Goal: Communication & Community: Answer question/provide support

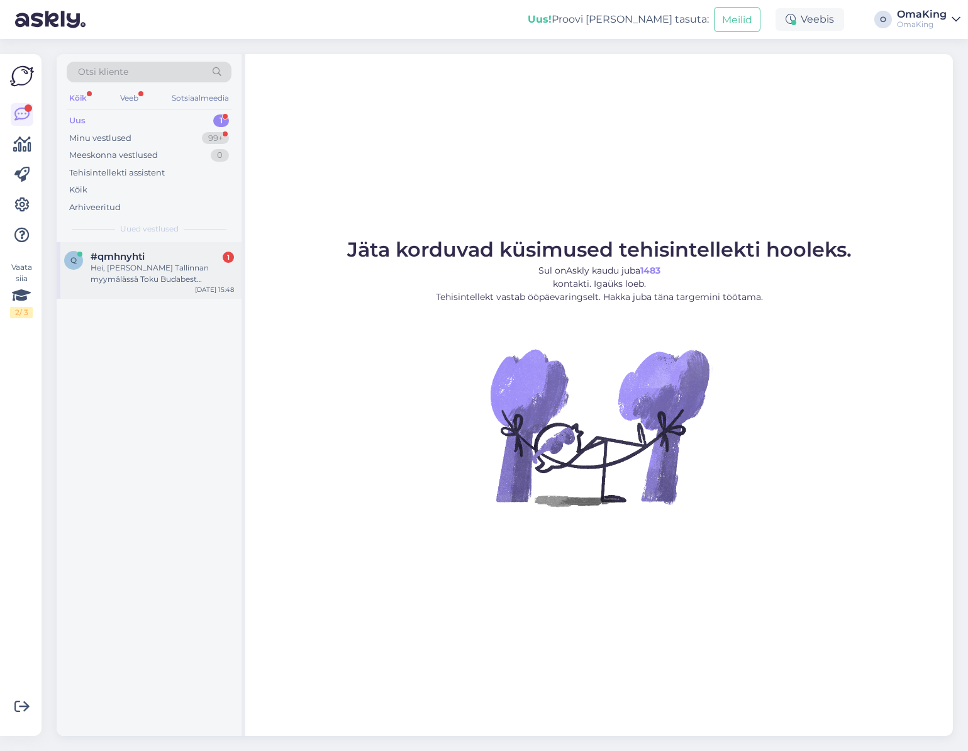
click at [164, 277] on font "Hei, [PERSON_NAME] Tallinnan myymälässä Toku Budabest tohveleita kokoa 43 sinis…" at bounding box center [150, 284] width 118 height 43
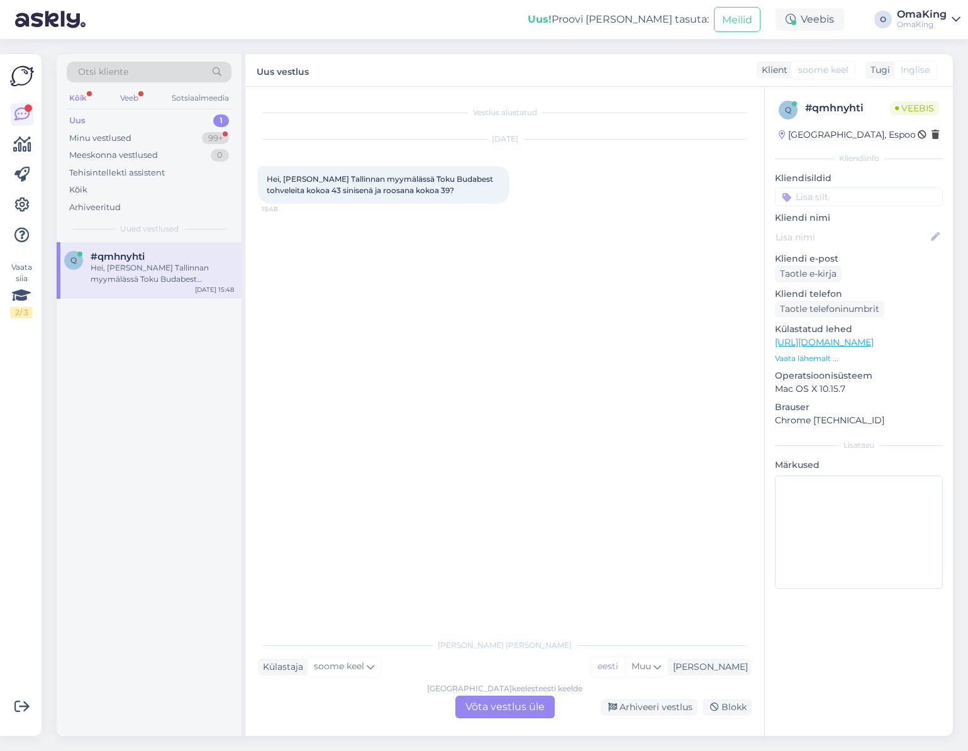
click at [514, 701] on font "Võta vestlus üle" at bounding box center [504, 707] width 79 height 12
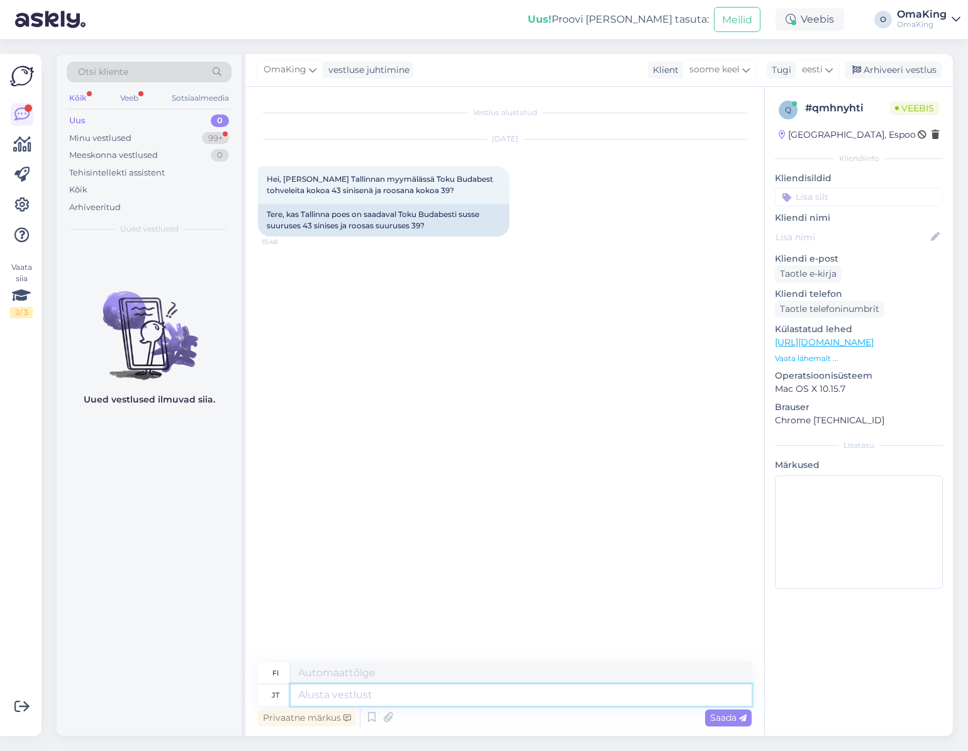
click at [324, 691] on textarea at bounding box center [521, 694] width 461 height 21
type textarea "Tere,"
type textarea "Hei"
type textarea "Tere, m"
type textarea "Hei,"
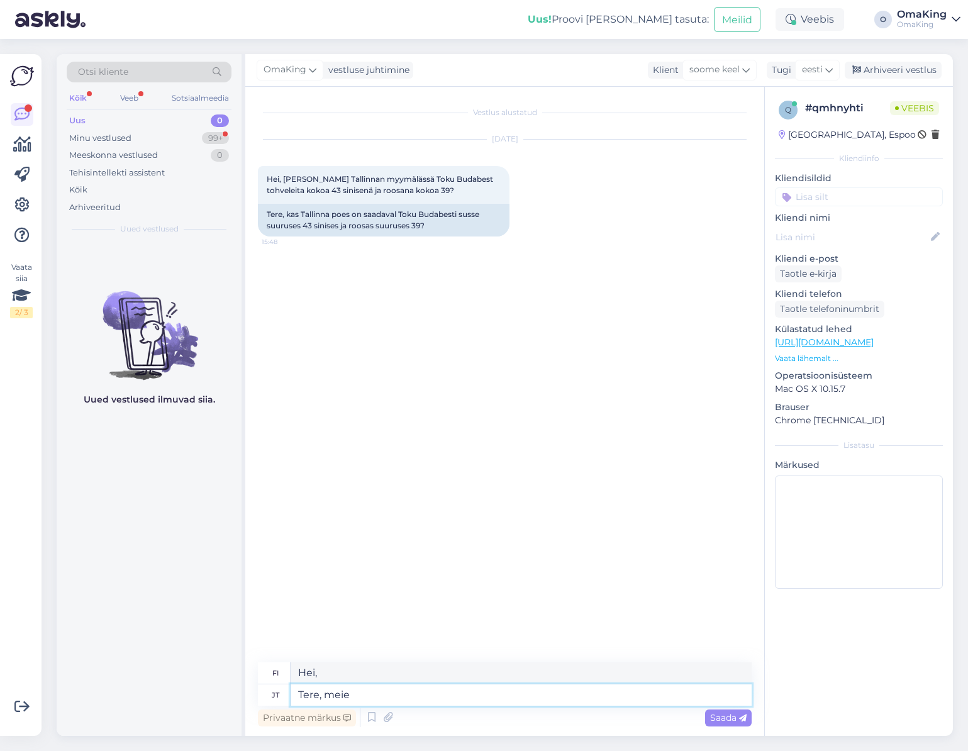
type textarea "Tere, meie"
type textarea "Hei, me"
type textarea "Tere, meie Tallinna"
type textarea "Hei, meidän Tallinnamme"
type textarea "Tere, meie Tallinna poes"
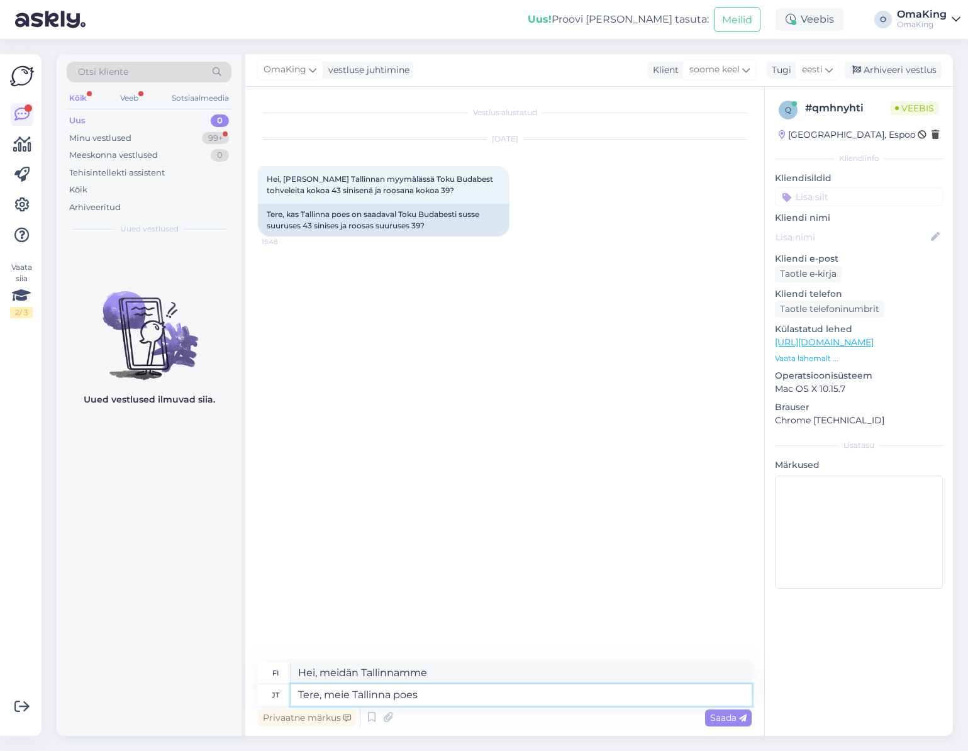
type textarea "Hei, Tallinnan myymälässämme"
type textarea "Tere, meie Tallinna poes peaks o"
type textarea "Hei, Tallinnan myymälämme pitäisi"
type textarea "Tere, meie Tallinna poes peaks olema,"
type textarea "Hei, Tallinnan myymälässämme pitäisi olla"
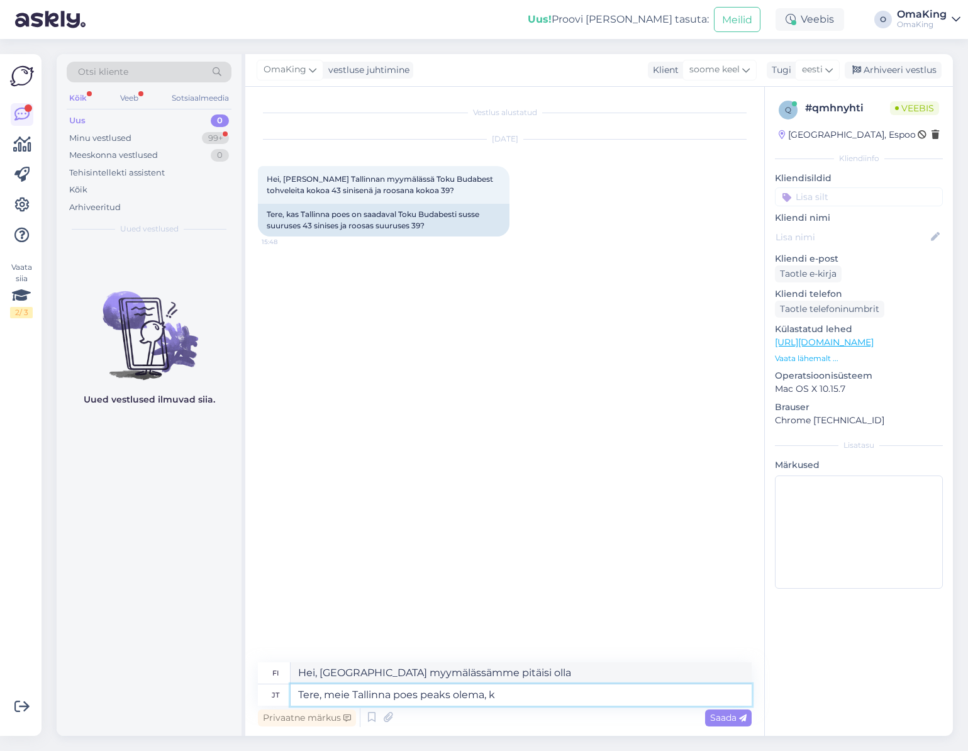
type textarea "Tere, meie Tallinna poes peaks olema, ku"
type textarea "Hei, Tallinnan myymälässämme pitäisi olla,"
type textarea "Tere, meie Tallinna poes peaks olema, kuid s"
type textarea "Hei, sen pitäisi olla Tallinnan myymälässämme, mutta"
type textarea "Tere, meie Tallinna poes peaks olema, kuid saate k"
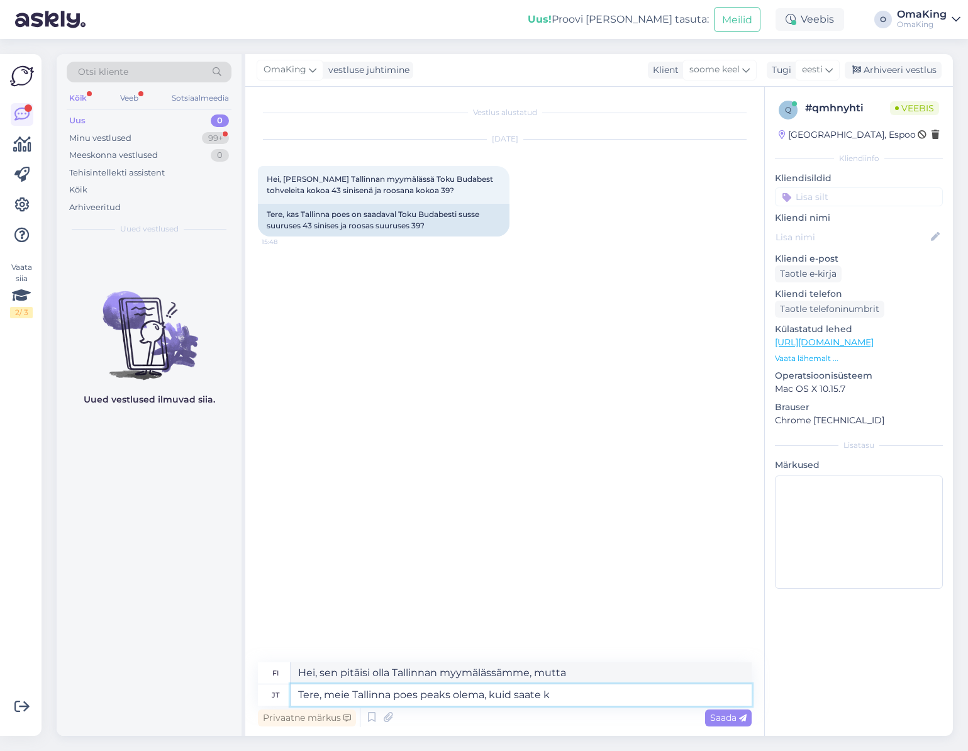
type textarea "Hei, sen pitäisi olla Tallinnan myymälässämme, mutta voit"
type textarea "Tere, meie Tallinna poes peaks olema, kuid saate ka o"
type textarea "Hei, sen pitäisi olla Tallinnan myymälässämme, mutta voit myös"
type textarea "Tere, meie Tallinna poes peaks olema, kuid saate ka otse"
type textarea "Hei, sen pitäisi olla Tallinnan myymälässämme, mutta voit myös noutaa sen suora…"
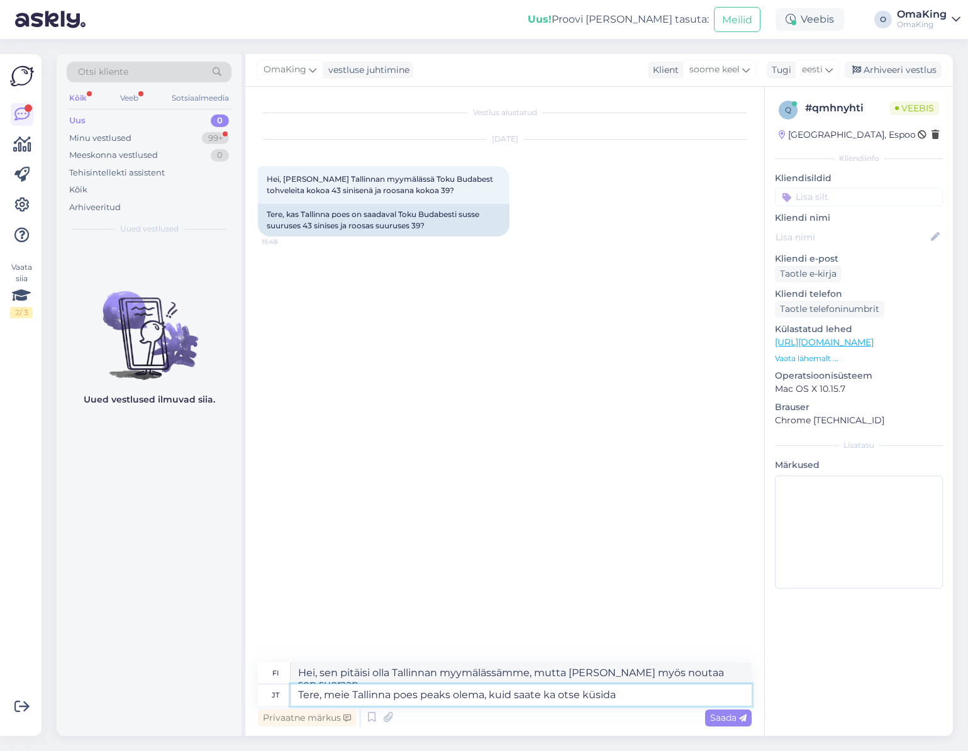
type textarea "Tere, meie Tallinna poes peaks olema, kuid saate ka otse küsida"
type textarea "Hei, meidän Tallinnan myymälässämme pitäisi olla se, mutta voit myös kysyä suor…"
type textarea "Tere, meie Tallinna poes peaks olema, kuid saate ka otse küsida 6001610"
type textarea "Hei, Tallinnan myymälässämme pitäisi olla se, mutta voit myös kysyä suoraan num…"
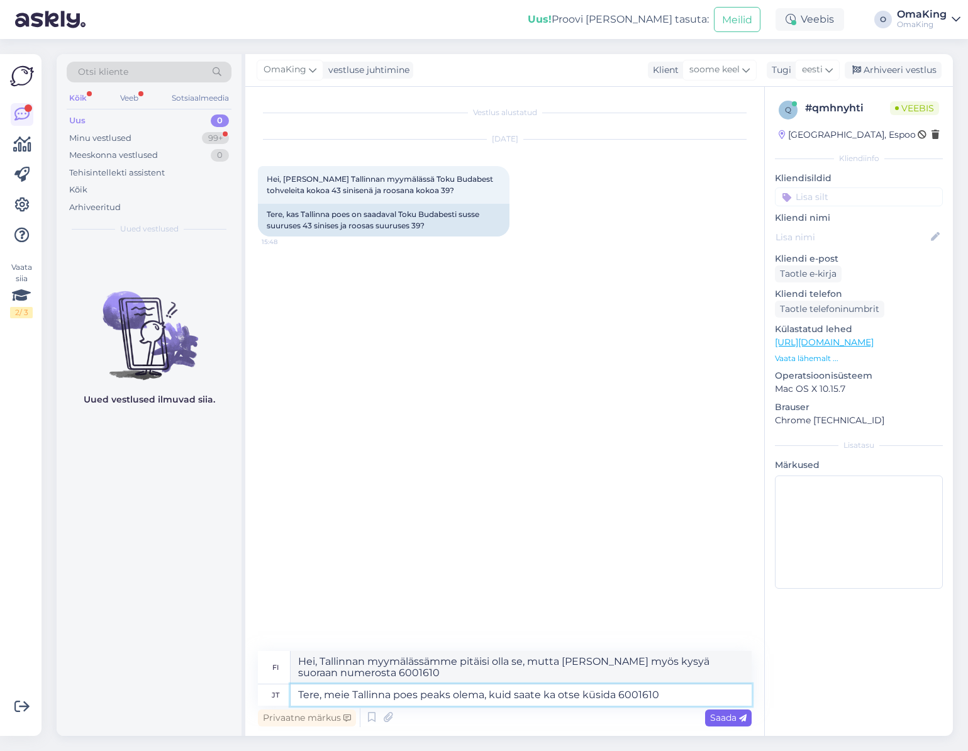
type textarea "Tere, meie Tallinna poes peaks olema, kuid saate ka otse küsida 6001610"
click at [716, 721] on font "Saada" at bounding box center [723, 717] width 26 height 11
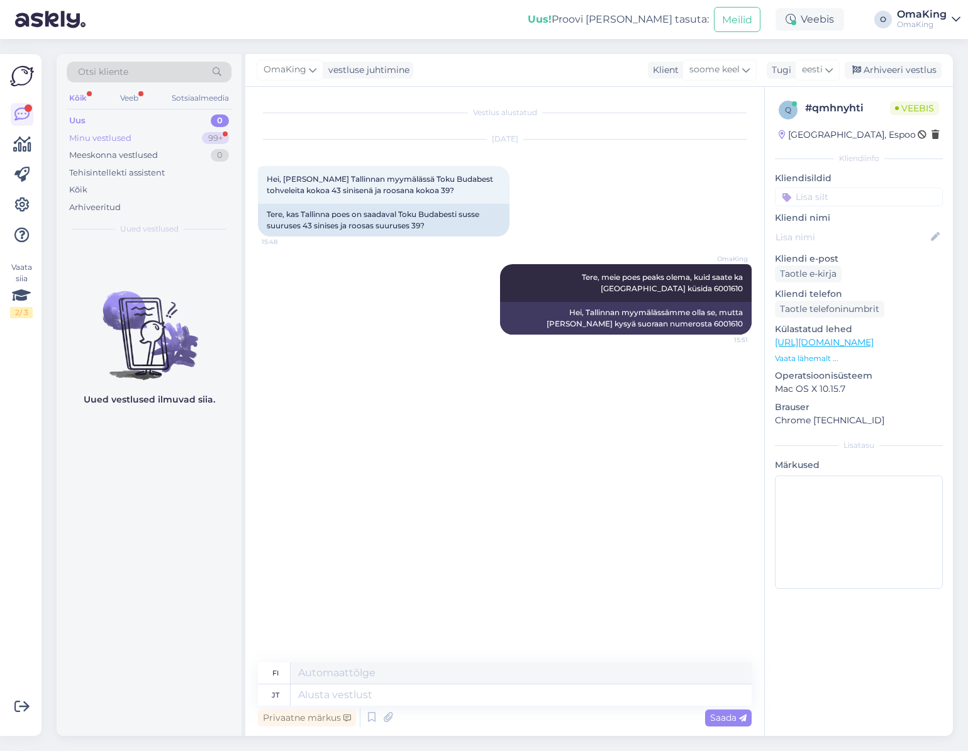
click at [100, 136] on font "Minu vestlused" at bounding box center [100, 138] width 62 height 10
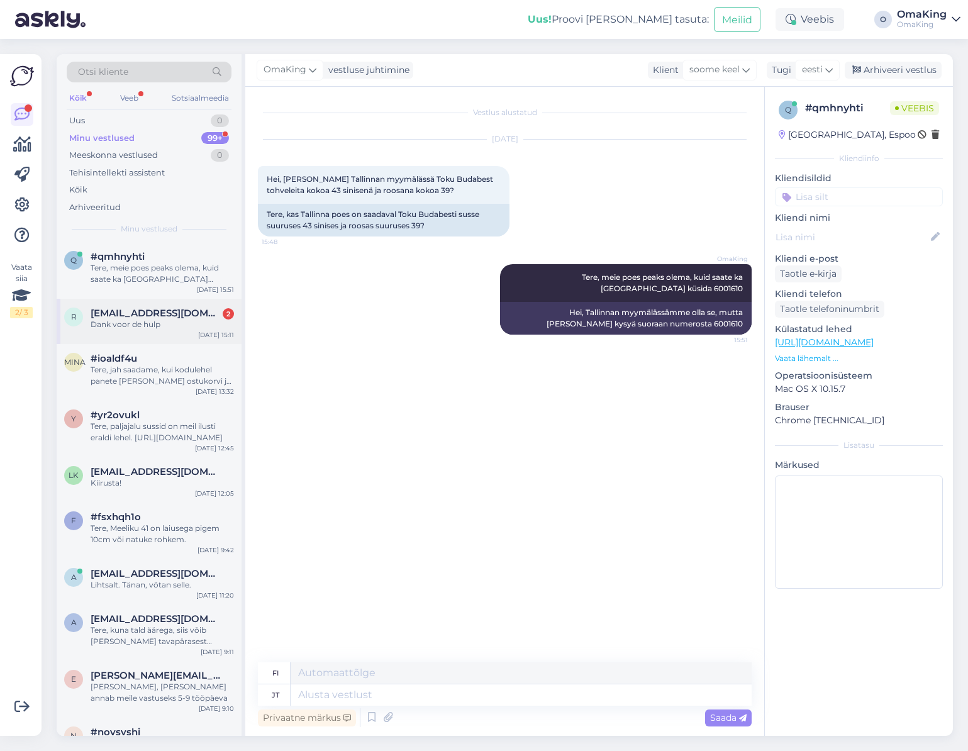
click at [161, 314] on font "[EMAIL_ADDRESS][DOMAIN_NAME]" at bounding box center [177, 313] width 173 height 12
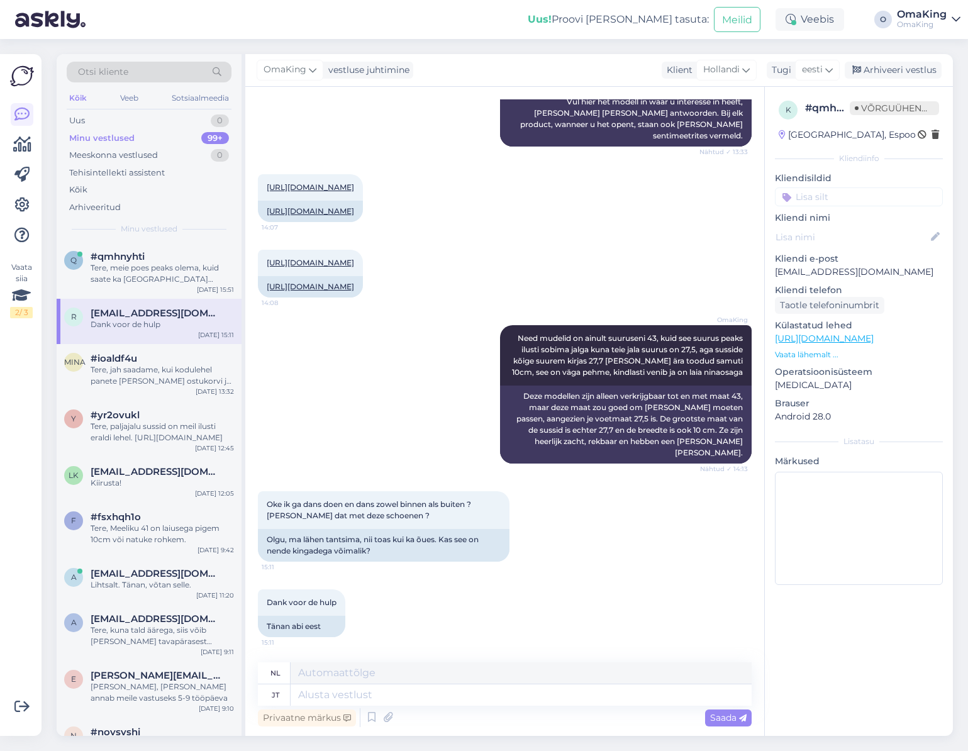
scroll to position [509, 0]
click at [335, 695] on textarea at bounding box center [521, 694] width 461 height 21
click at [316, 699] on textarea at bounding box center [521, 694] width 461 height 21
type textarea "Õues"
type textarea "Buiten"
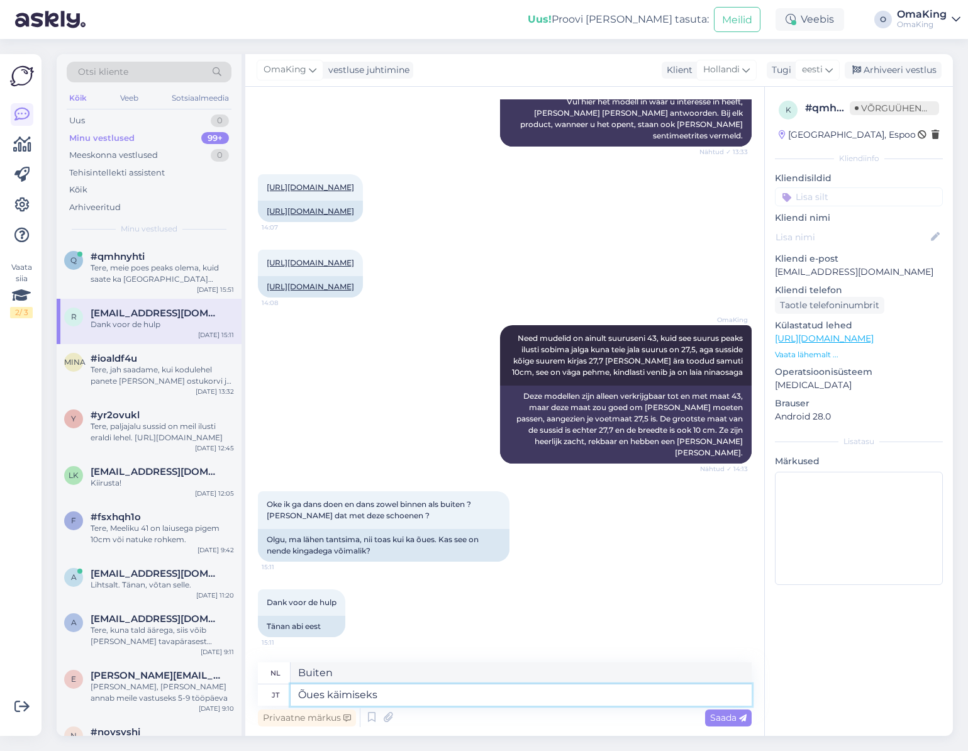
type textarea "Õues käimiseks"
type textarea "Om naar buiten te gaan"
type textarea "Õues käimiseks väga"
type textarea "Geweldig om naar buiten te gaan"
type textarea "Õues käimiseks väga hästi e"
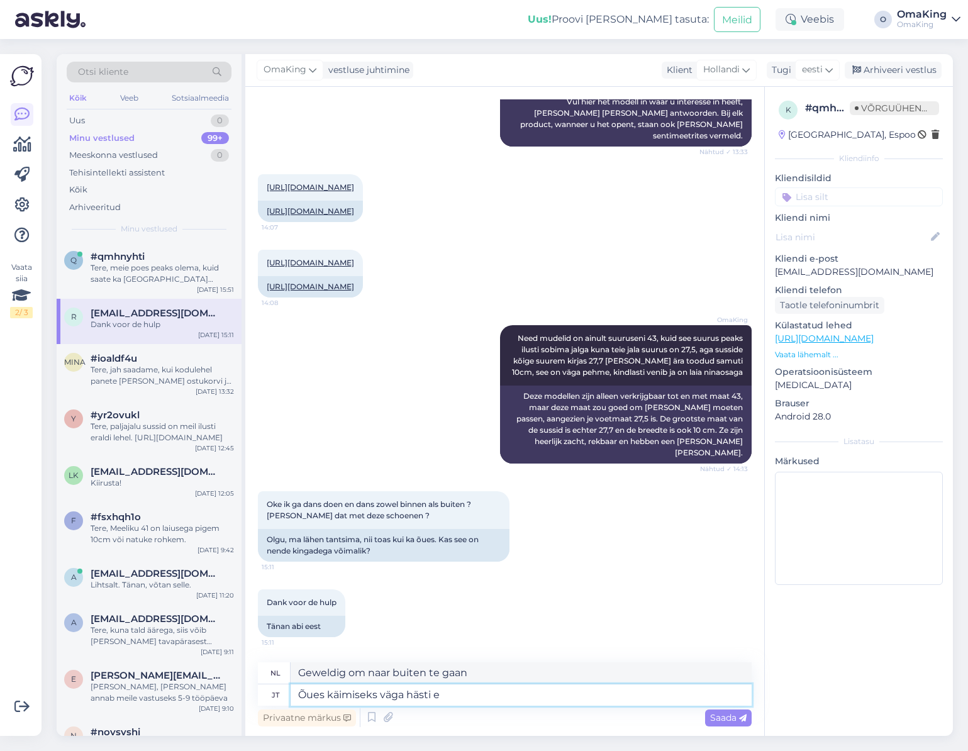
type textarea "Zeer geschikt om naar buiten te gaan"
type textarea "Õues käimiseks väga hästi ei so"
type textarea "Niet erg geschikt om naar buiten te gaan"
type textarea "Õues käimiseks väga hästi ei sobi, k"
type textarea "Niet erg geschikt om naar buiten te gaan,"
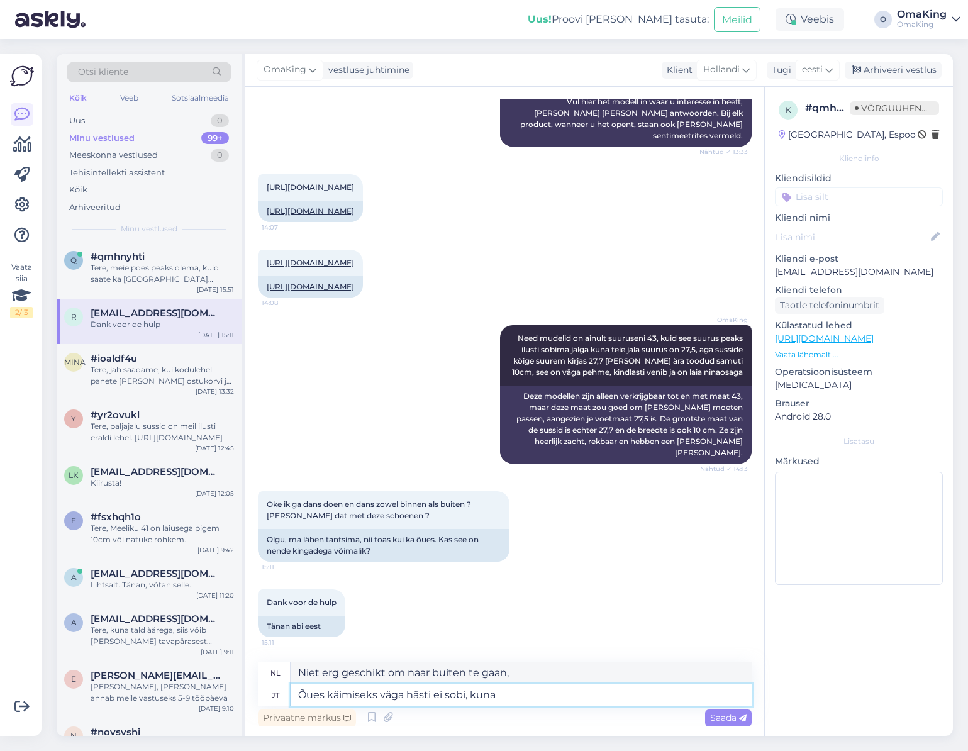
type textarea "Õues käimiseks väga hästi ei sobi, kuna o"
type textarea "Niet erg geschikt om naar buiten te gaan omdat"
type textarea "Õues käimiseks väga hästi ei sobi, kuna on"
type textarea "Niet erg geschikt om buiten te gaan omdat het"
type textarea "Õues käimiseks väga hästi ei sobi, kuna on nahast"
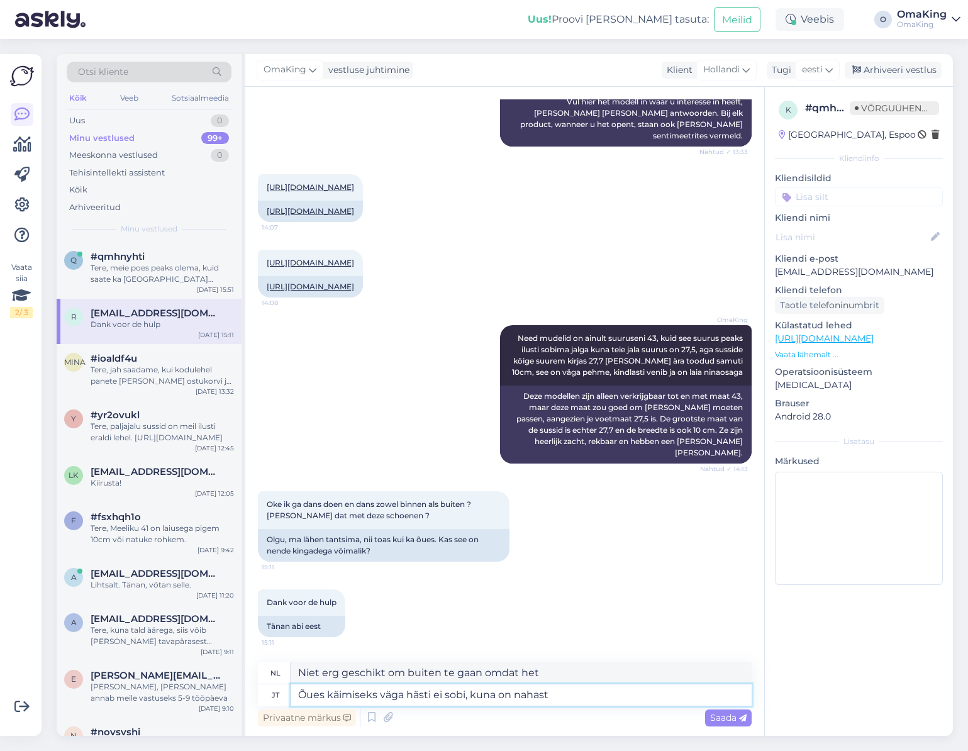
type textarea "Niet erg geschikt om mee naar buiten te gaan omdat het van leer is gemaakt"
type textarea "Õues käimiseks väga hästi ei sobi, kuna on nahast tallaga ja"
type textarea "Niet erg geschikt om mee naar buiten te gaan vanwege de leren zool"
type textarea "Õues käimiseks väga hästi ei sobi, kuna on nahast tallaga ja"
type textarea "Niet erg geschikt om mee naar buiten te gaan omdat hij een leren zool heeft en"
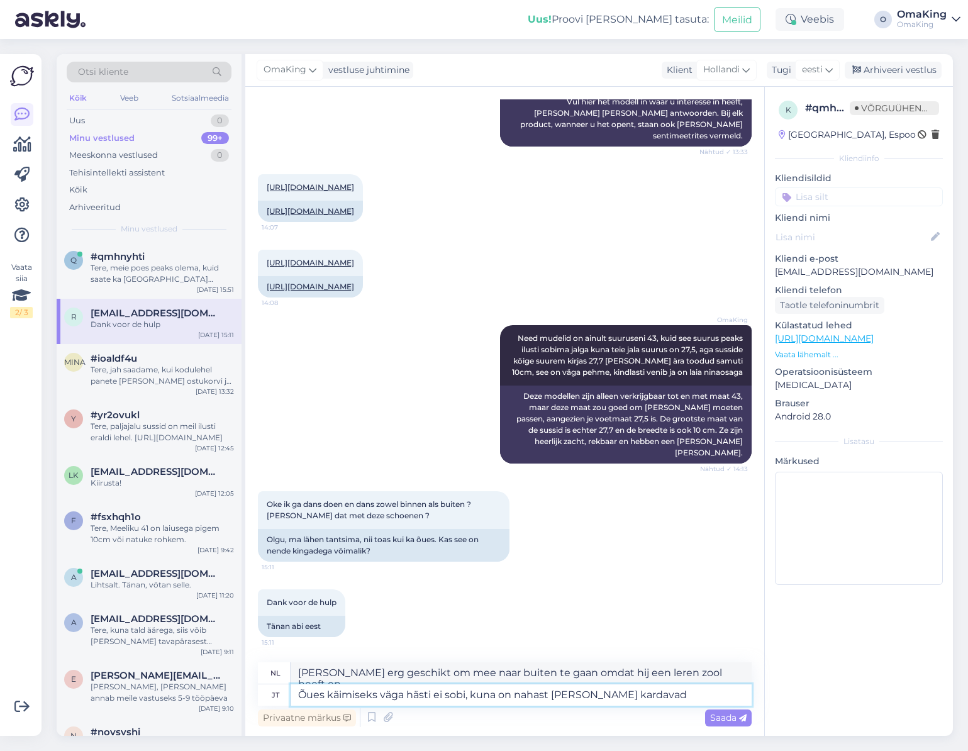
type textarea "Õues käimiseks väga hästi ei sobi, kuna on nahast tallaga ja kardavad n"
type textarea "Niet erg geschikt om mee naar buiten te gaan omdat ze leren zolen hebben en ban…"
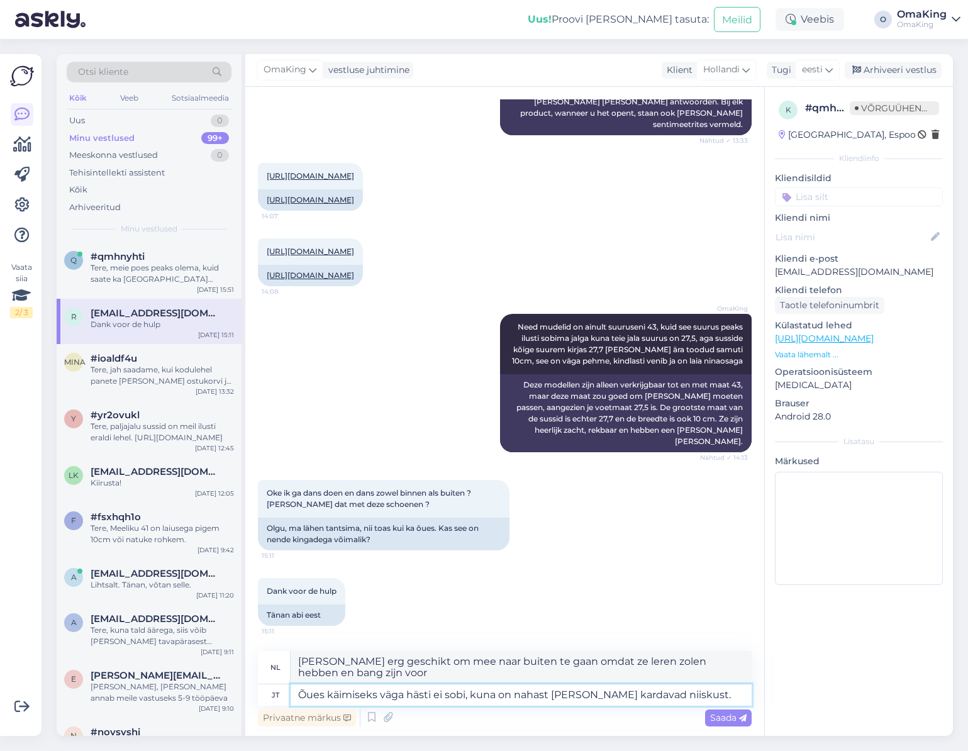
type textarea "Õues käimiseks väga hästi ei sobi, kuna on nahast tallaga ja kardavad niiskust."
type textarea "Niet erg geschikt om mee naar buiten te gaan omdat ze leren zolen hebben en ban…"
type textarea "Õues käimiseks väga hästi ei sobi, kuna on nahast tallaga ja kardavad niiskust.…"
type textarea "Ze zijn niet echt geschikt om buiten te dragen, omdat ze leren zolen hebben en …"
type textarea "Õues käimiseks väga hästi ei sobi, kuna on nahast tallaga ja kardavad niiskust.…"
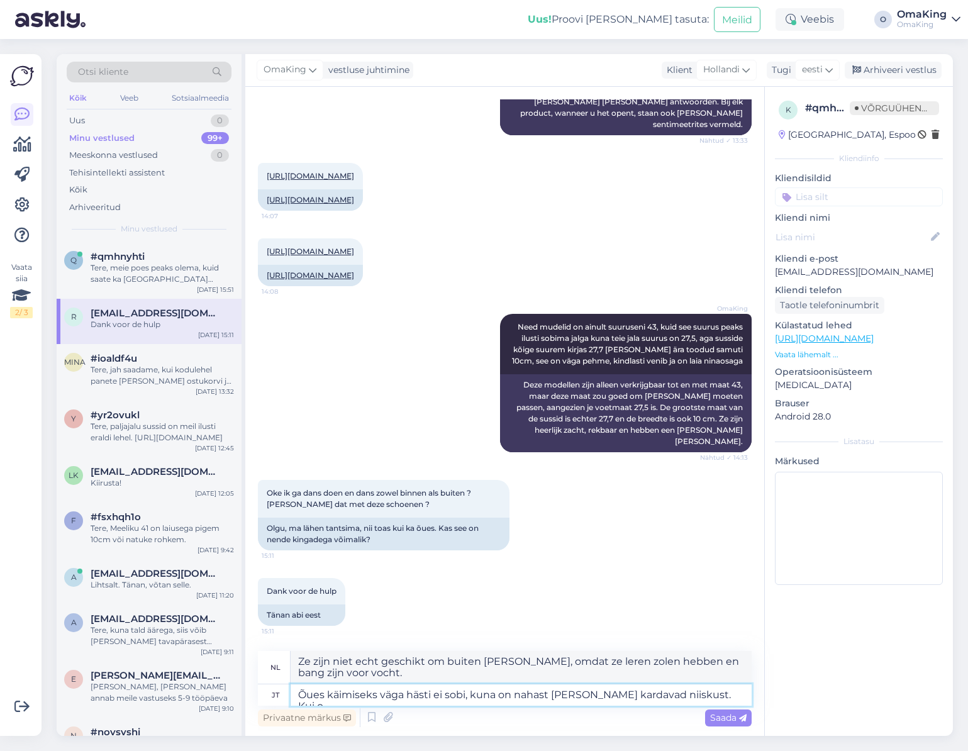
type textarea "Ze zijn niet erg geschikt om buiten te dragen, omdat ze leren zolen hebben en b…"
type textarea "Õues käimiseks väga hästi ei sobi, kuna on nahast tallaga ja kardavad niiskust.…"
type textarea "Ze zijn niet erg geschikt om buiten te dragen, omdat ze leren zolen hebben en b…"
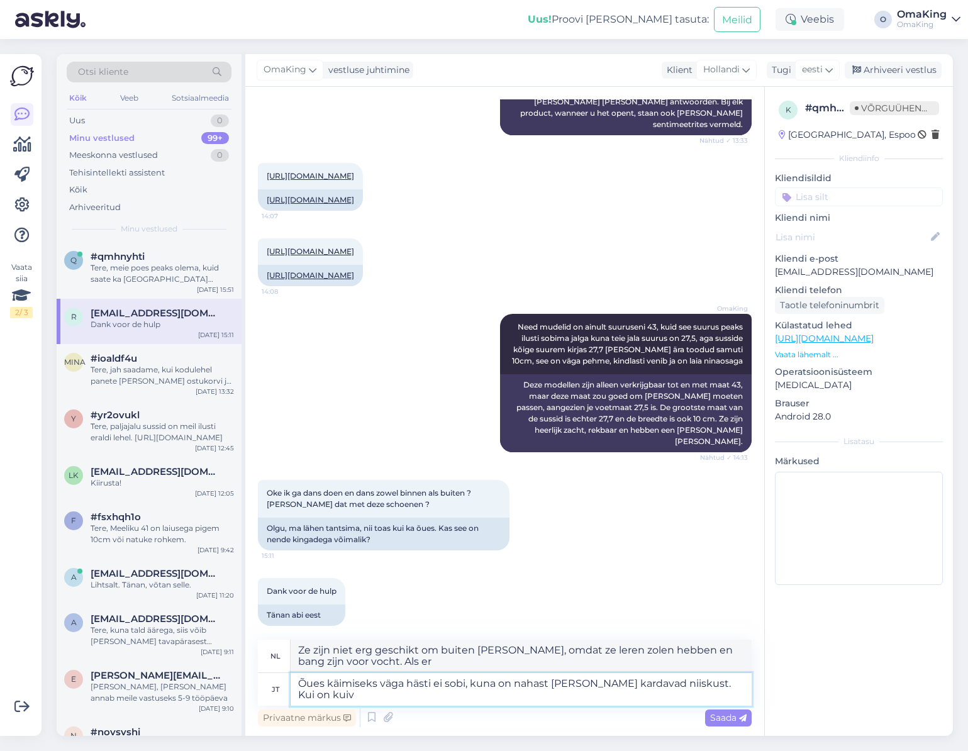
type textarea "Õues käimiseks väga hästi ei sobi, kuna on nahast tallaga ja kardavad niiskust.…"
type textarea "Ze zijn niet erg geschikt om buiten te dragen, omdat ze leren zolen hebben en b…"
type textarea "Õues käimiseks väga hästi ei sobi, kuna on nahast tallaga ja kardavad niiskust.…"
type textarea "Niet erg geschikt om buiten te dragen, omdat ze leren zolen hebben en bang zijn…"
type textarea "Õues käimiseks väga hästi ei sobi, kuna on nahast tallaga ja kardavad niiskust.…"
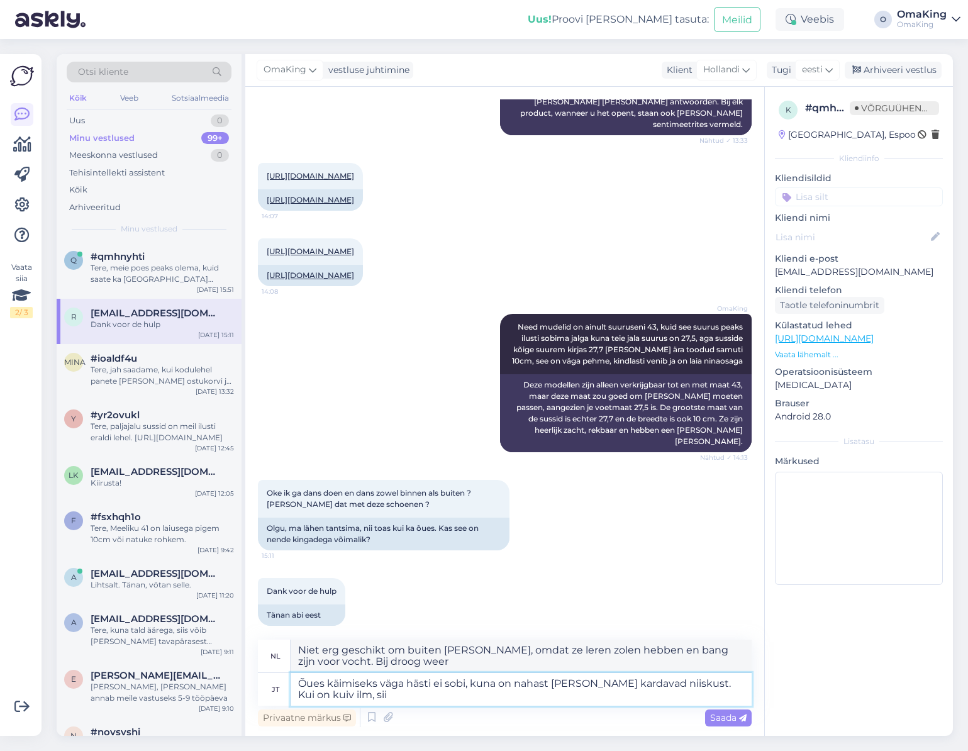
type textarea "Ze zijn niet erg geschikt om buiten te dragen, omdat ze leren zolen hebben en b…"
type textarea "Õues käimiseks väga hästi ei sobi, kuna on nahast tallaga ja kardavad niiskust.…"
type textarea "Ze zijn niet erg geschikt om buiten te dragen, omdat ze leren zolen hebben en b…"
type textarea "Õues käimiseks väga hästi ei sobi, kuna on nahast tallaga ja kardavad niiskust.…"
type textarea "Ze zijn niet erg geschikt om buiten te dragen, omdat ze leren zolen hebben en b…"
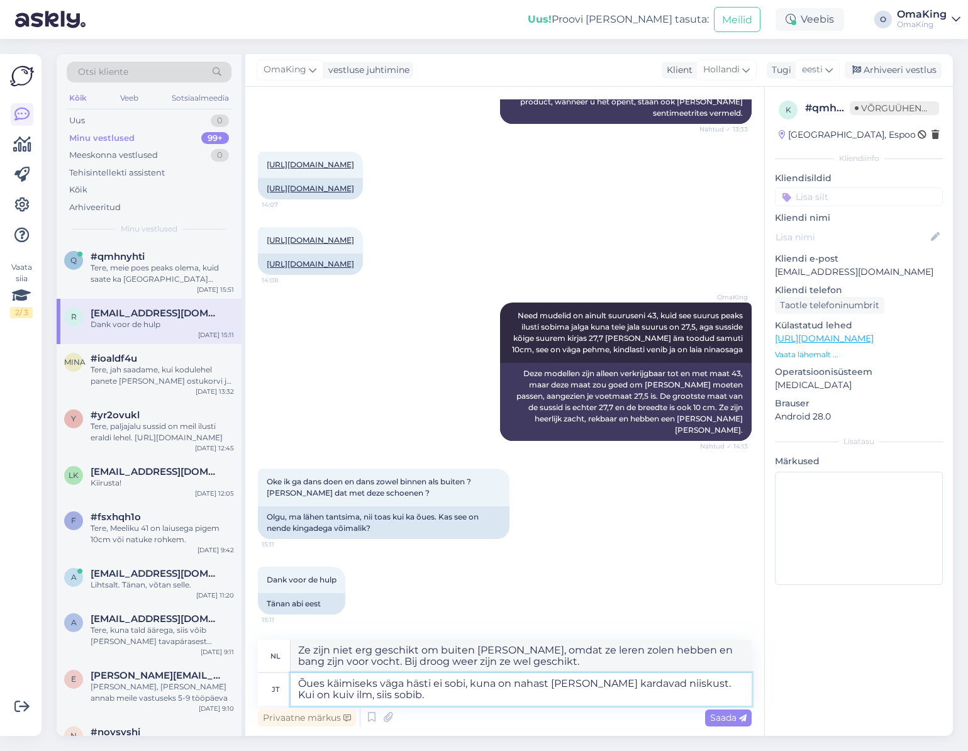
scroll to position [531, 0]
type textarea "Õues käimiseks väga hästi ei sobi, kuna on nahast tallaga ja kardavad niiskust.…"
click at [716, 715] on font "Saada" at bounding box center [723, 717] width 26 height 11
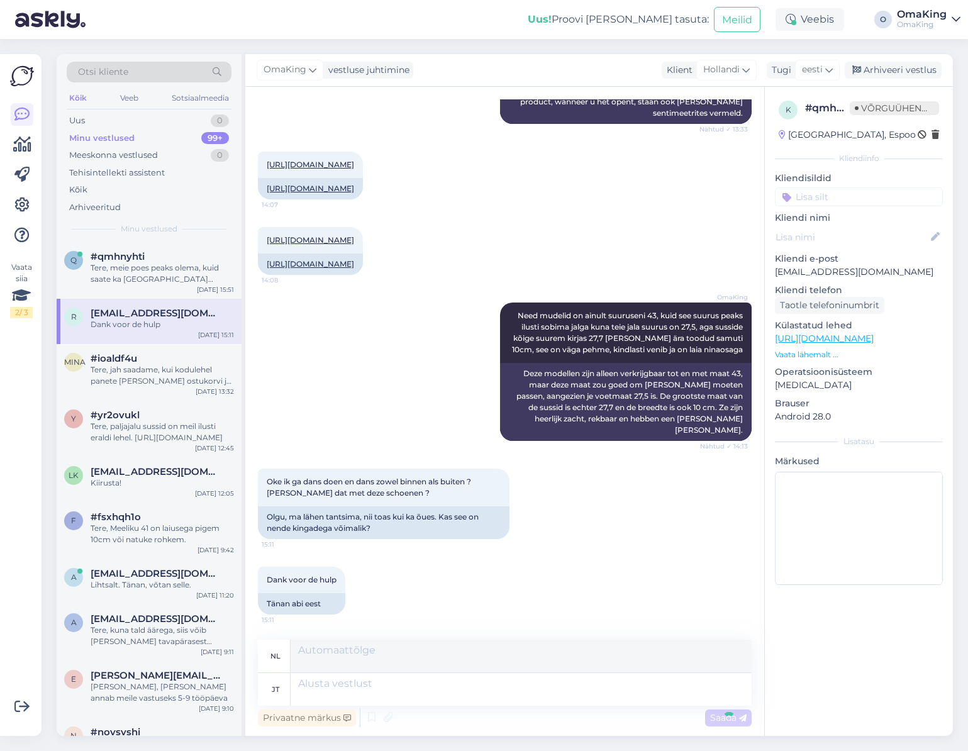
scroll to position [618, 0]
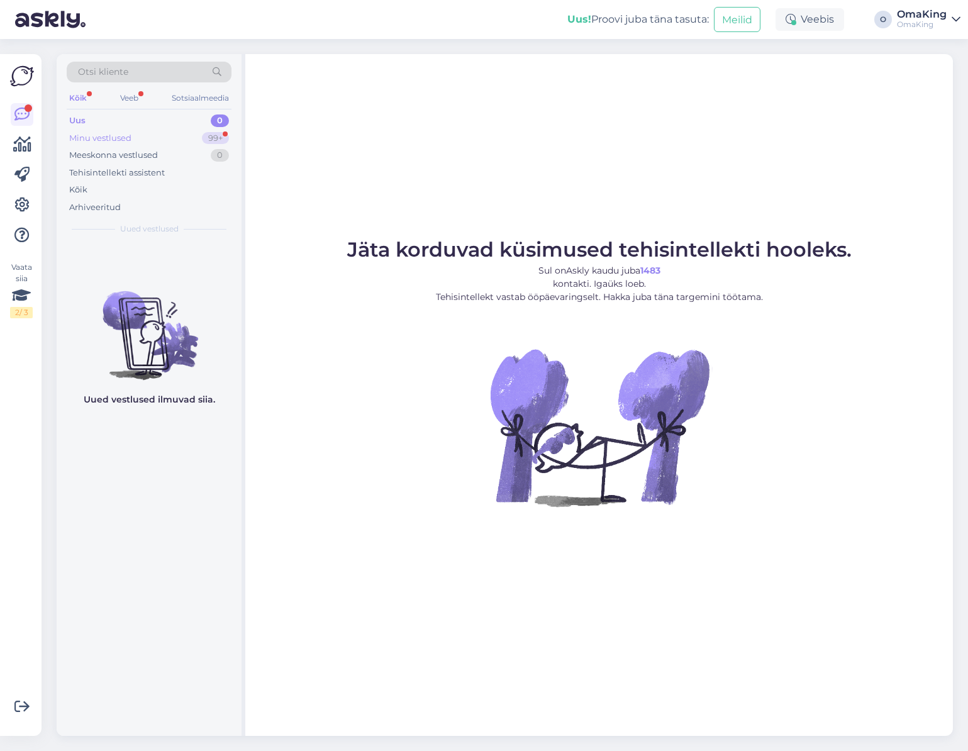
click at [99, 136] on font "Minu vestlused" at bounding box center [100, 138] width 62 height 10
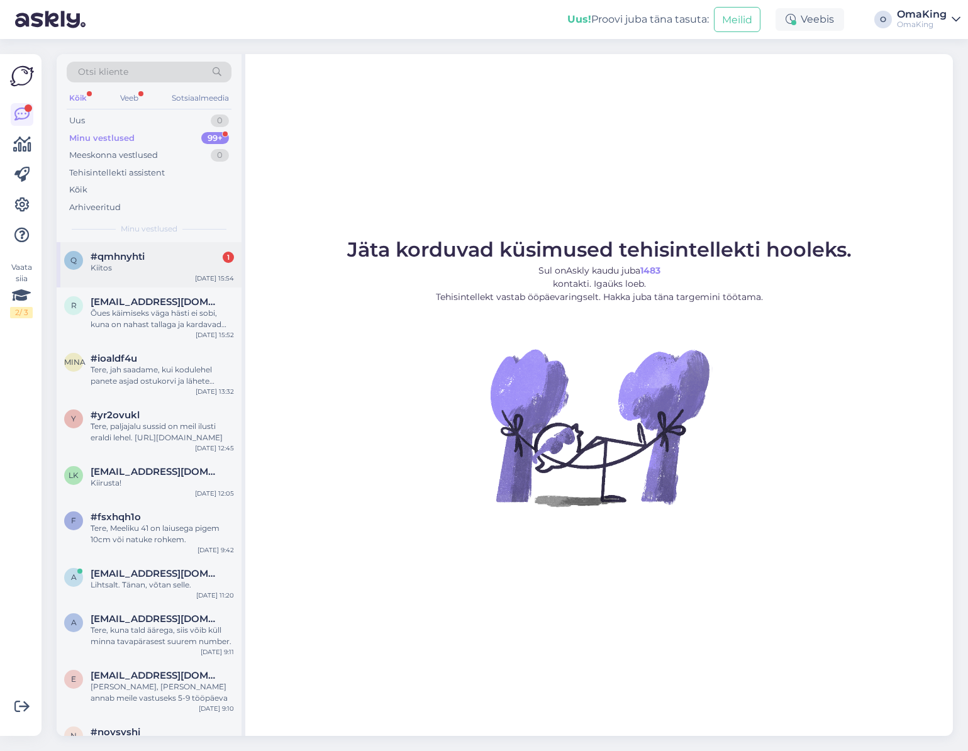
click at [131, 253] on font "#qmhnyhti" at bounding box center [118, 256] width 54 height 12
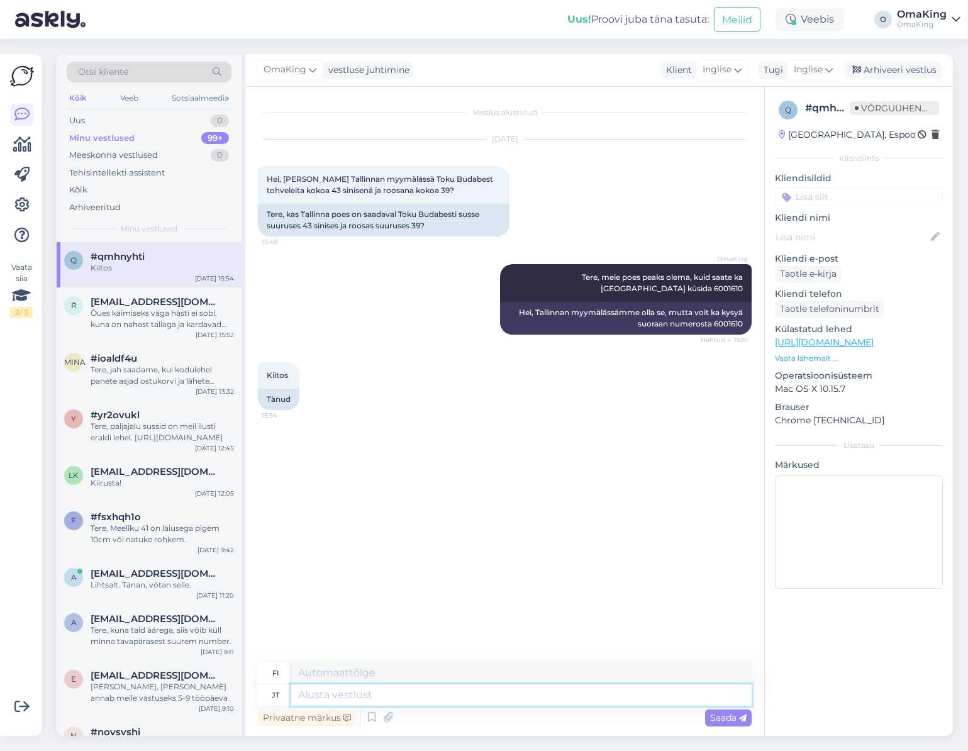
click at [330, 693] on textarea at bounding box center [521, 694] width 461 height 21
click at [328, 690] on textarea at bounding box center [521, 694] width 461 height 21
